Goal: Information Seeking & Learning: Learn about a topic

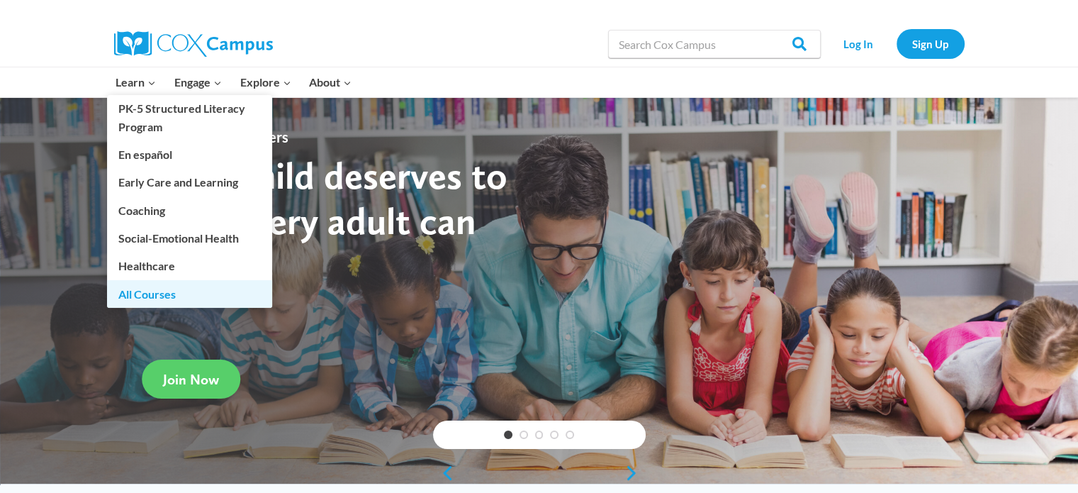
click at [154, 286] on link "All Courses" at bounding box center [189, 293] width 165 height 27
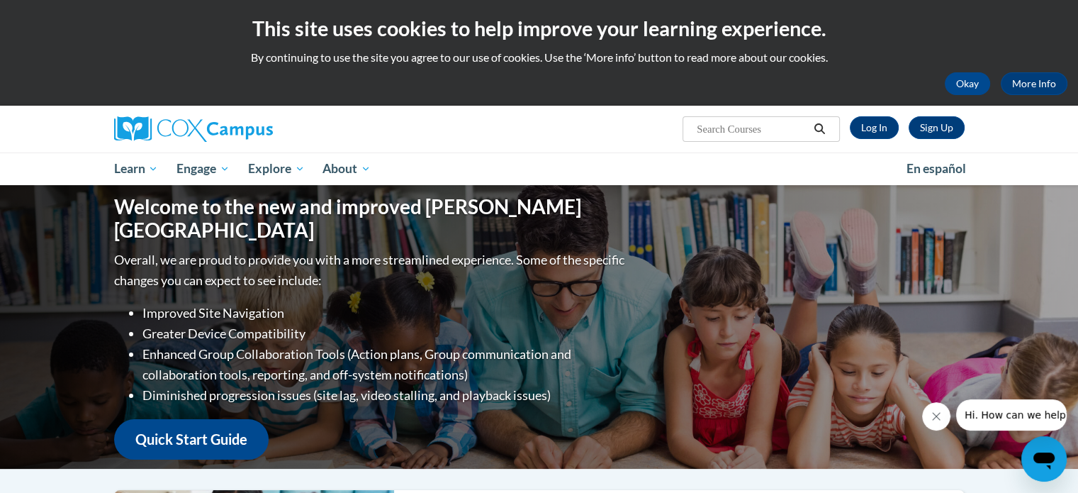
click at [731, 130] on input "Search..." at bounding box center [751, 128] width 113 height 17
type input "potty training"
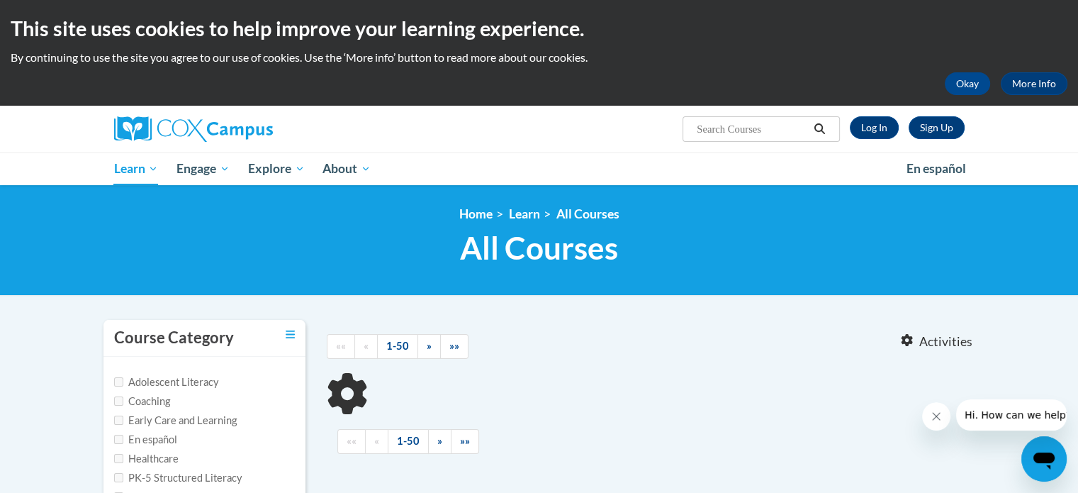
type input "potty training"
click at [174, 417] on label "Early Care and Learning" at bounding box center [175, 420] width 123 height 16
click at [123, 417] on input "Early Care and Learning" at bounding box center [118, 419] width 9 height 9
checkbox input "true"
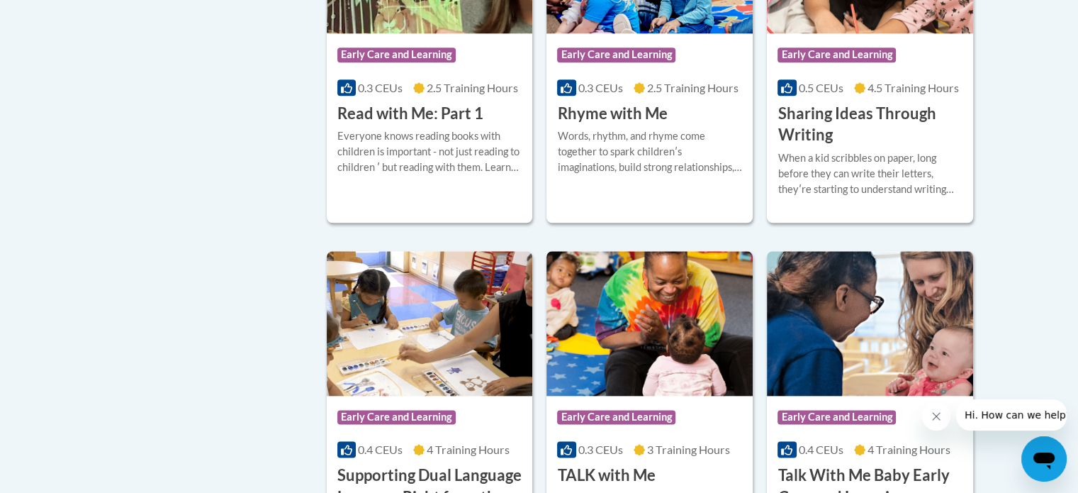
scroll to position [130, 0]
